Goal: Complete application form

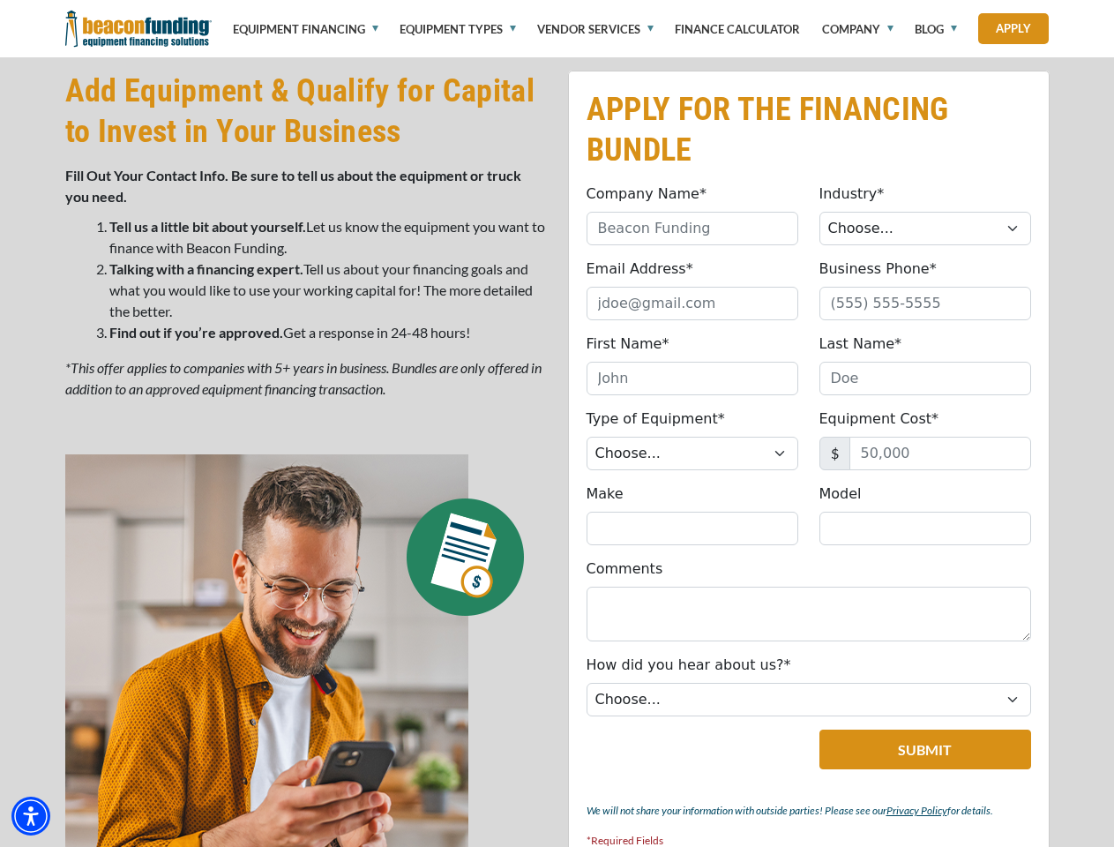
scroll to position [886, 0]
